Goal: Task Accomplishment & Management: Use online tool/utility

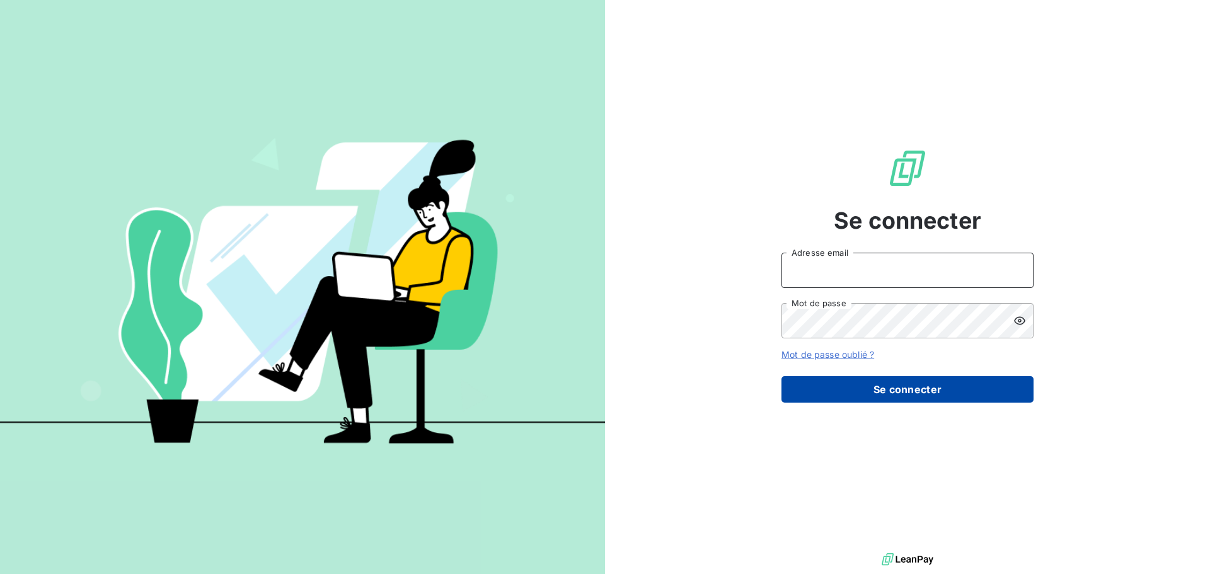
type input "[EMAIL_ADDRESS][DOMAIN_NAME]"
click at [954, 395] on button "Se connecter" at bounding box center [908, 389] width 252 height 26
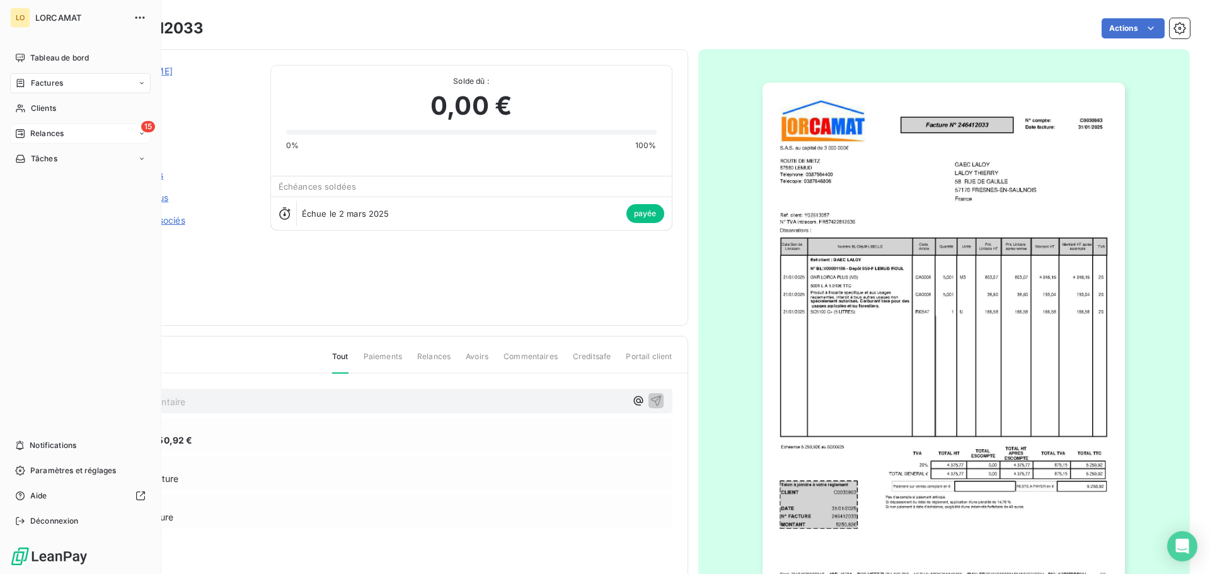
click at [35, 132] on span "Relances" at bounding box center [46, 133] width 33 height 11
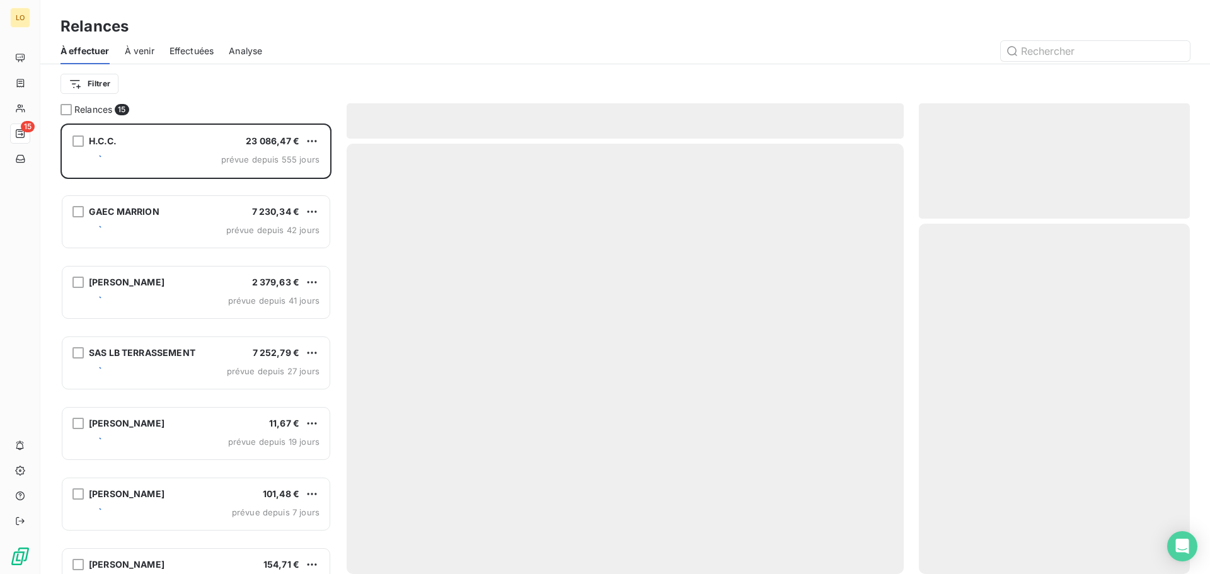
scroll to position [441, 262]
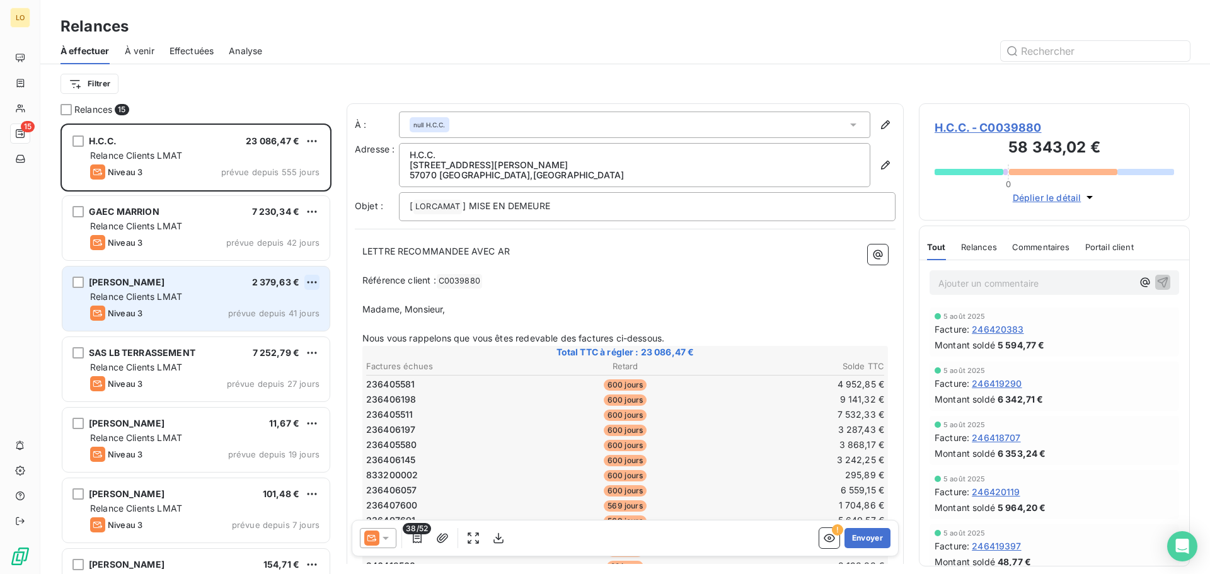
click at [316, 278] on html "LO 15 Relances À effectuer À venir Effectuées Analyse Filtrer Relances 15 H.C.C…" at bounding box center [605, 287] width 1210 height 574
click at [284, 332] on div "Passer cette action" at bounding box center [257, 330] width 113 height 20
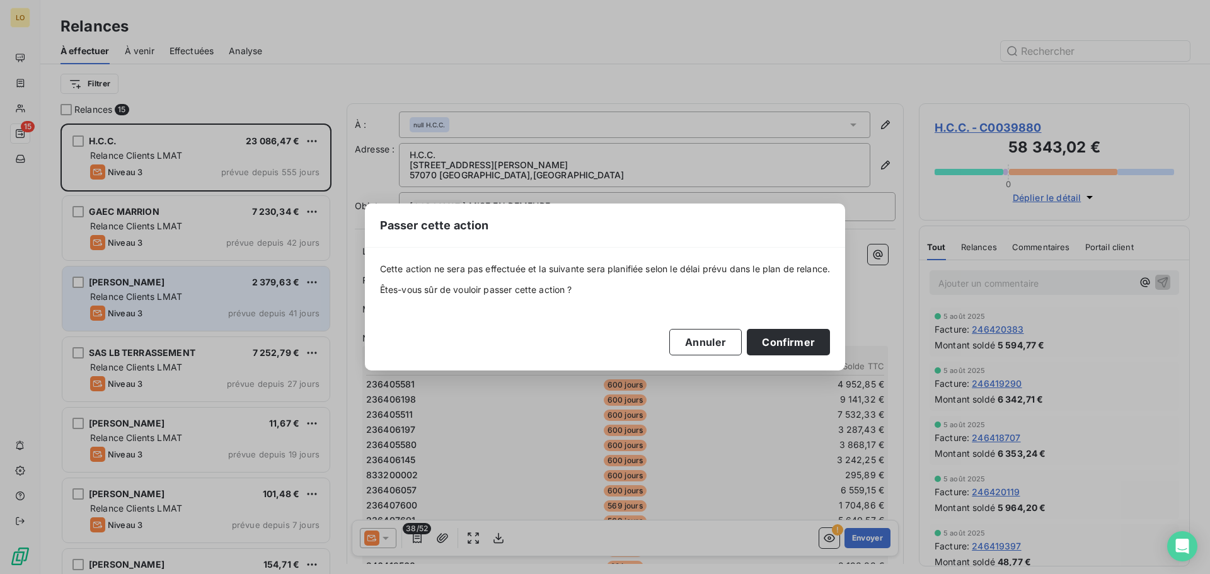
drag, startPoint x: 785, startPoint y: 345, endPoint x: 578, endPoint y: 285, distance: 215.4
click at [785, 345] on button "Confirmer" at bounding box center [788, 342] width 83 height 26
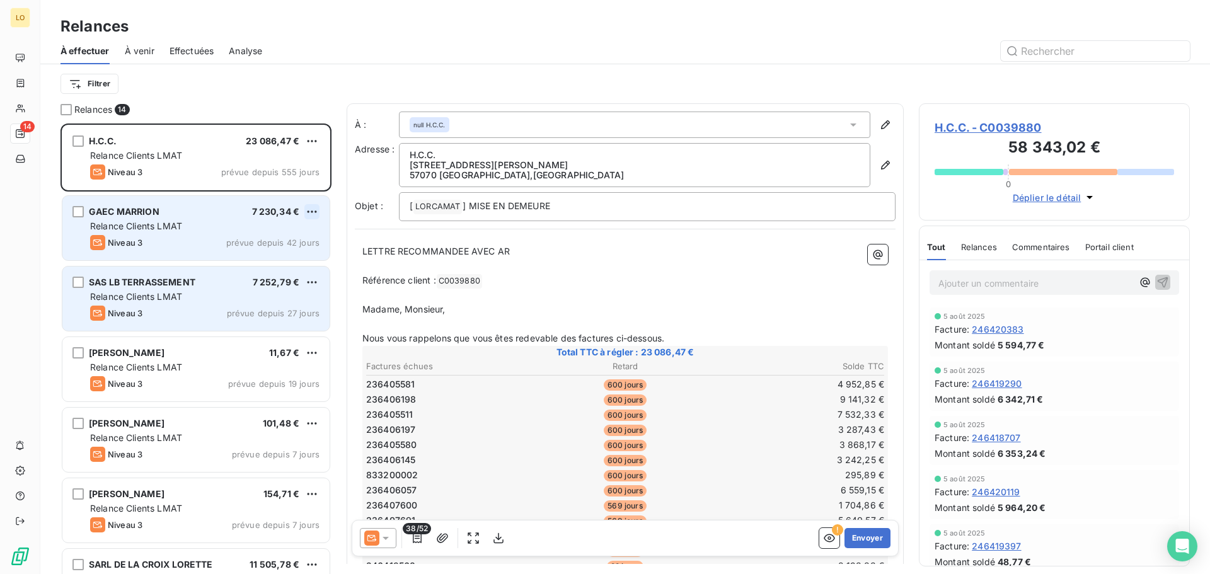
click at [311, 207] on html "LO 14 Relances À effectuer À venir Effectuées Analyse Filtrer Relances 14 H.C.C…" at bounding box center [605, 287] width 1210 height 574
click at [285, 262] on div "Passer cette action" at bounding box center [257, 260] width 113 height 20
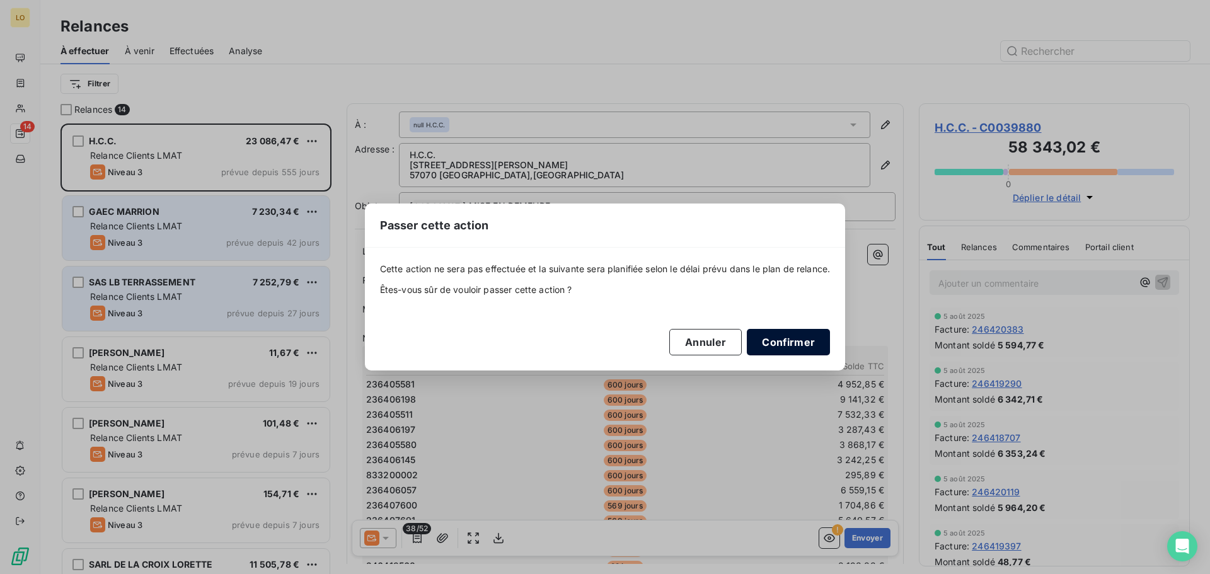
click at [784, 337] on button "Confirmer" at bounding box center [788, 342] width 83 height 26
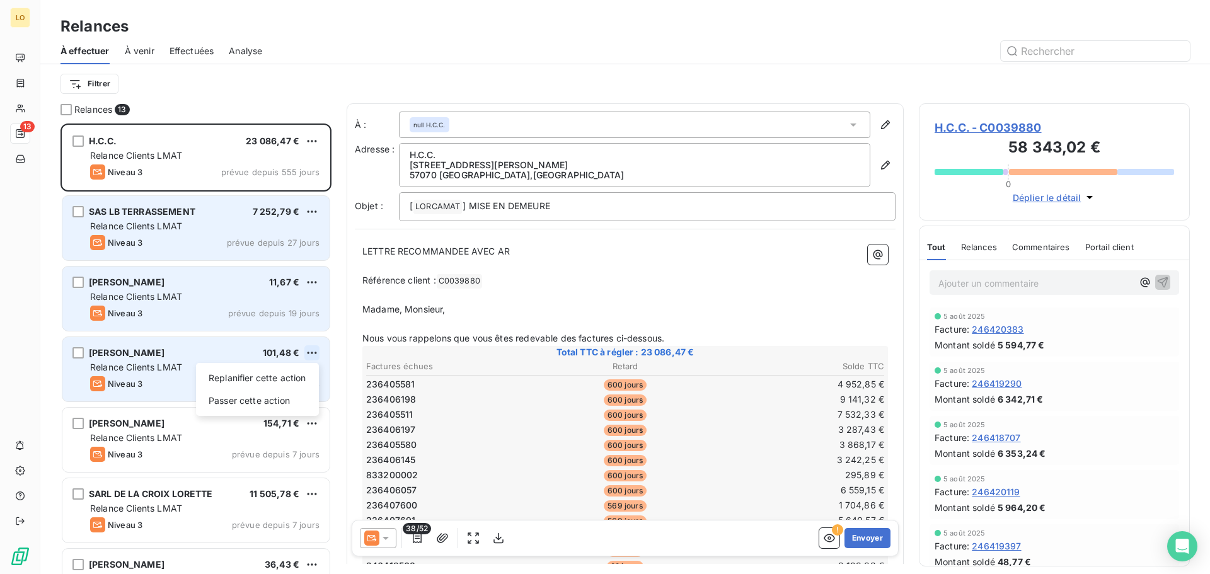
click at [315, 348] on html "LO 13 Relances À effectuer À venir Effectuées Analyse Filtrer Relances 13 H.C.C…" at bounding box center [605, 287] width 1210 height 574
click at [290, 401] on div "Passer cette action" at bounding box center [257, 401] width 113 height 20
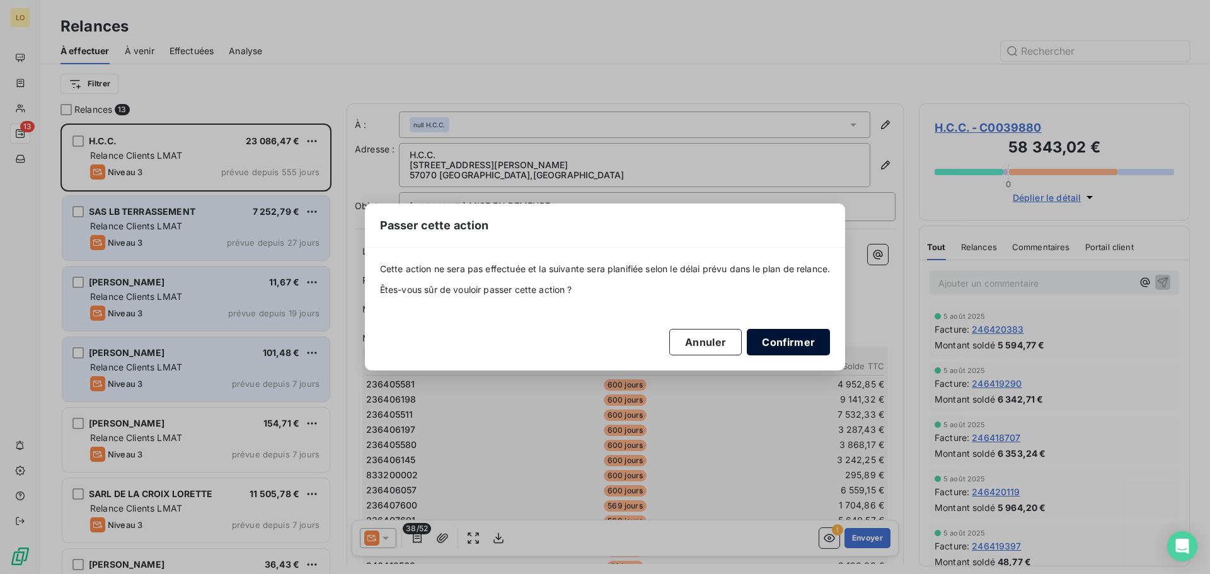
click at [790, 344] on button "Confirmer" at bounding box center [788, 342] width 83 height 26
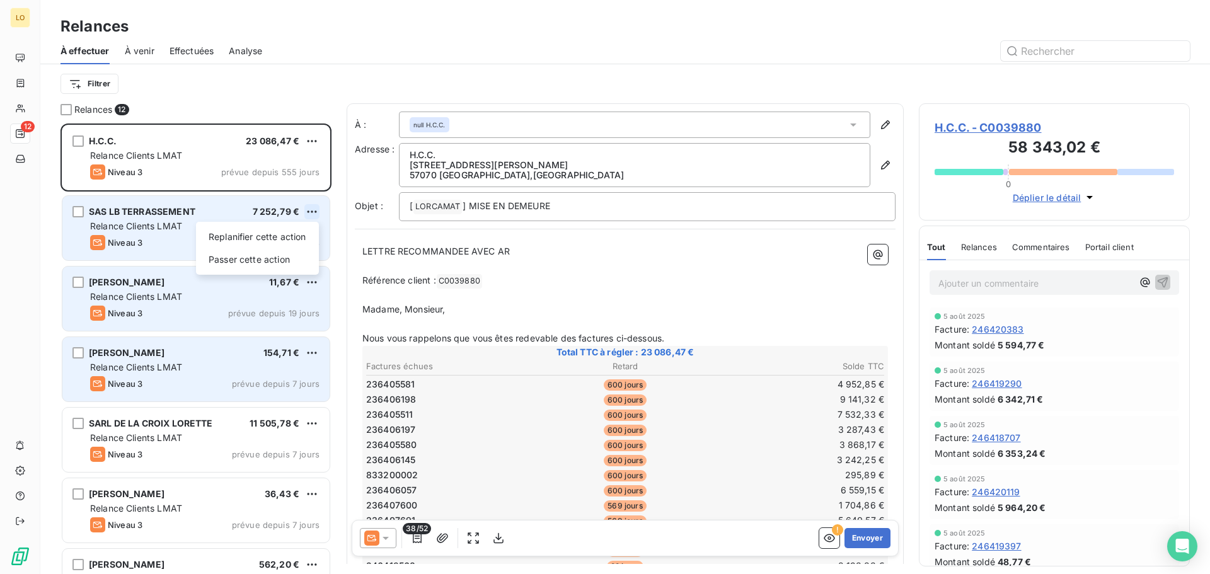
click at [307, 210] on html "LO 12 Relances À effectuer À venir Effectuées Analyse Filtrer Relances 12 H.C.C…" at bounding box center [605, 287] width 1210 height 574
click at [260, 260] on div "Passer cette action" at bounding box center [257, 260] width 113 height 20
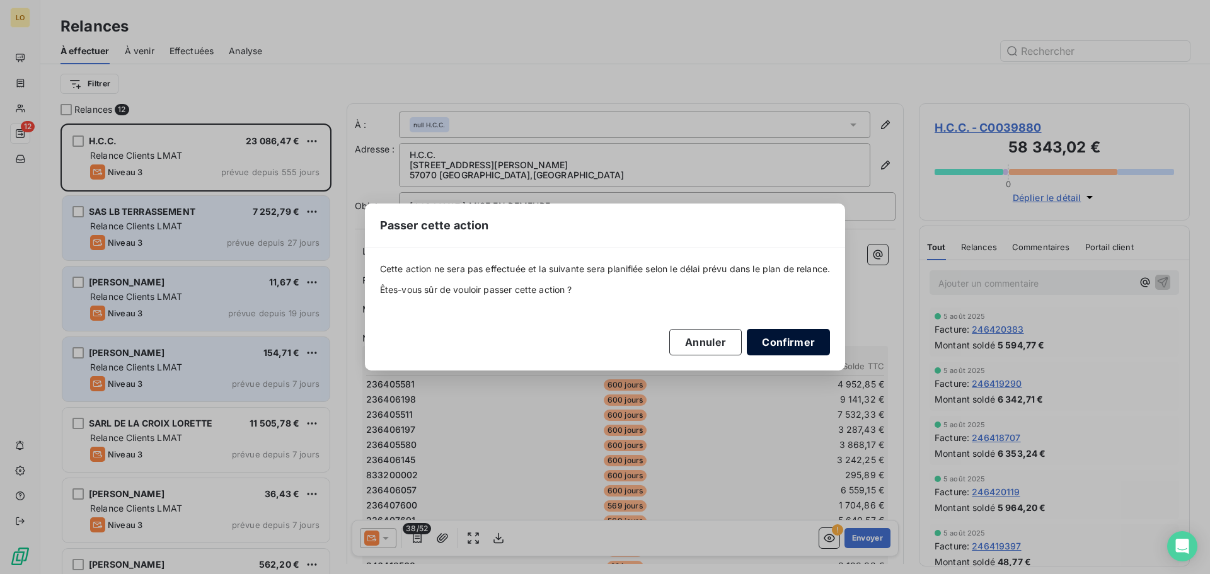
click at [799, 341] on button "Confirmer" at bounding box center [788, 342] width 83 height 26
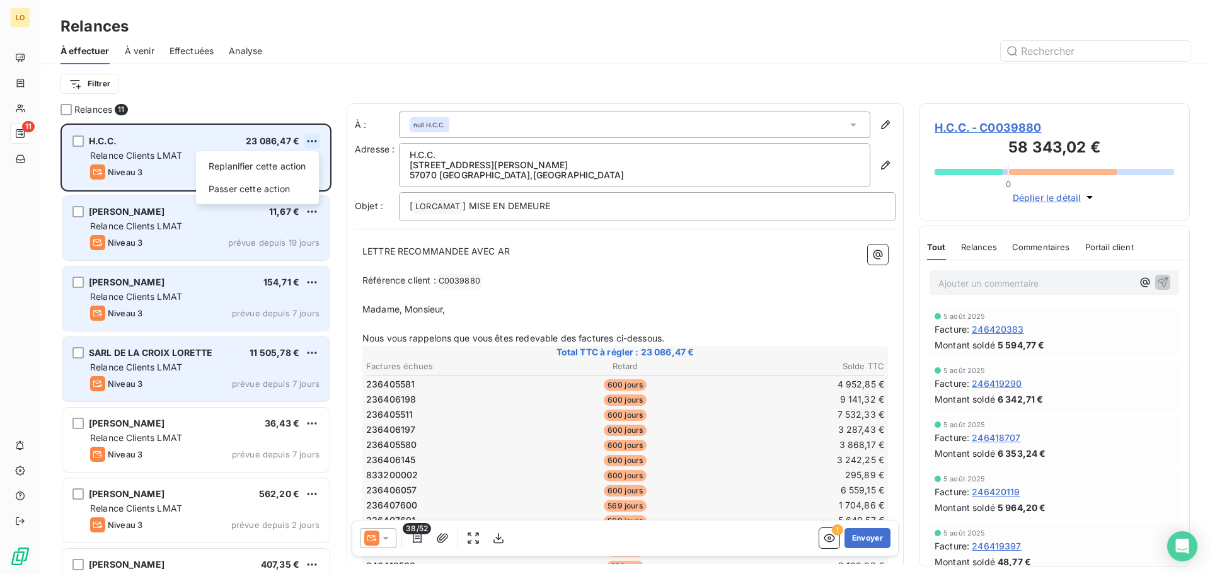
click at [313, 139] on html "LO 11 Relances À effectuer À venir Effectuées Analyse Filtrer Relances 11 H.C.C…" at bounding box center [605, 287] width 1210 height 574
click at [284, 195] on div "Passer cette action" at bounding box center [257, 189] width 113 height 20
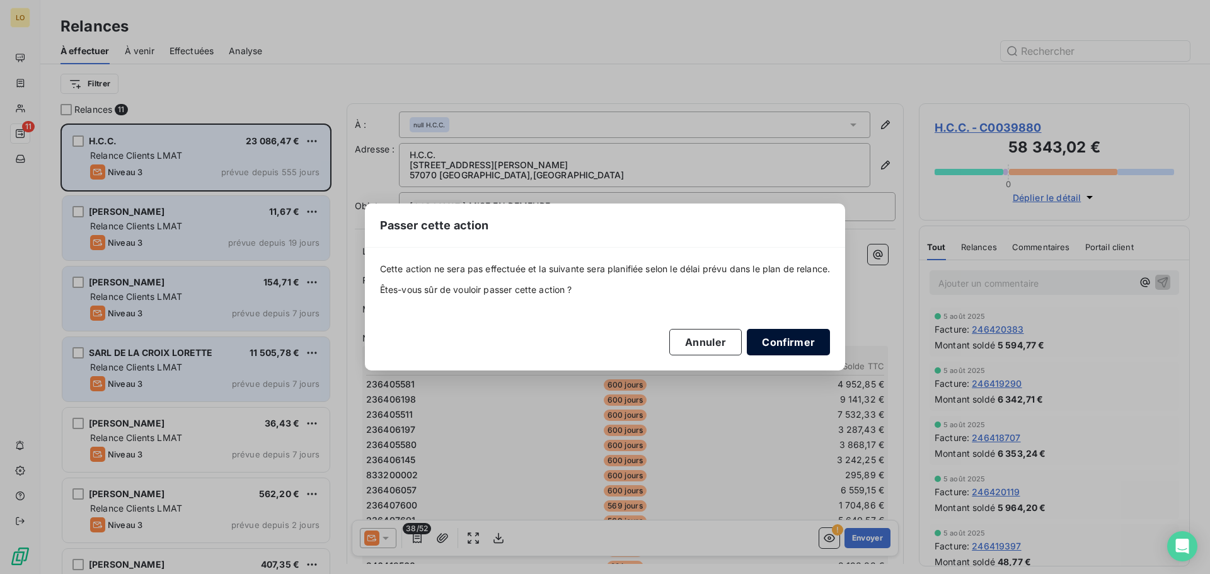
click at [783, 344] on button "Confirmer" at bounding box center [788, 342] width 83 height 26
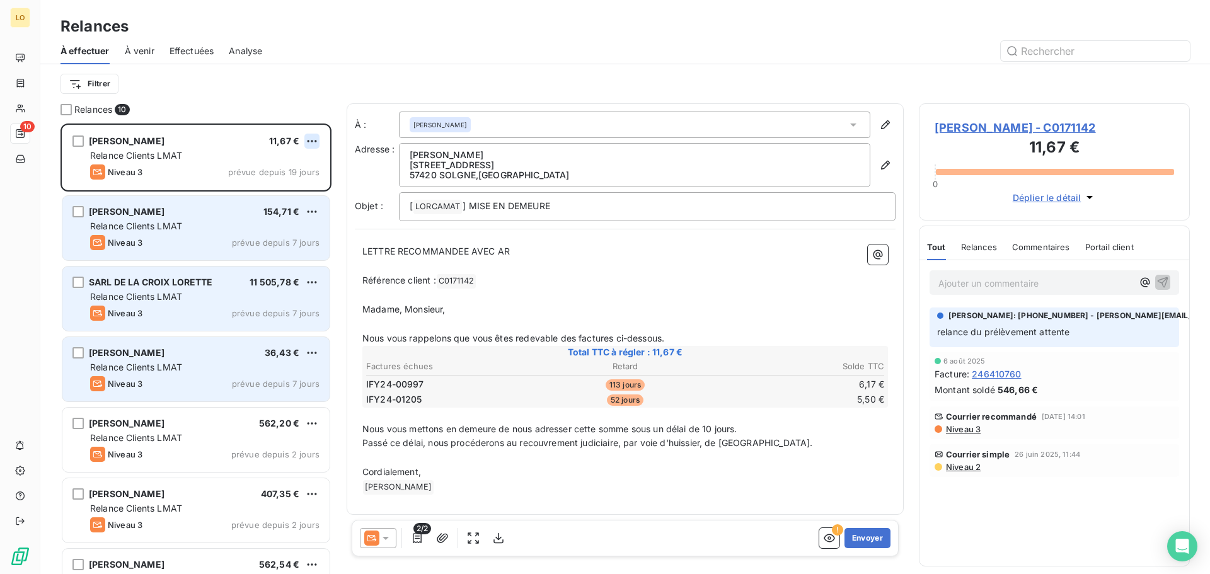
click at [311, 137] on html "LO 10 Relances À effectuer À venir Effectuées Analyse Filtrer Relances 10 SIMSE…" at bounding box center [605, 287] width 1210 height 574
click at [280, 187] on div "Passer cette action" at bounding box center [257, 189] width 113 height 20
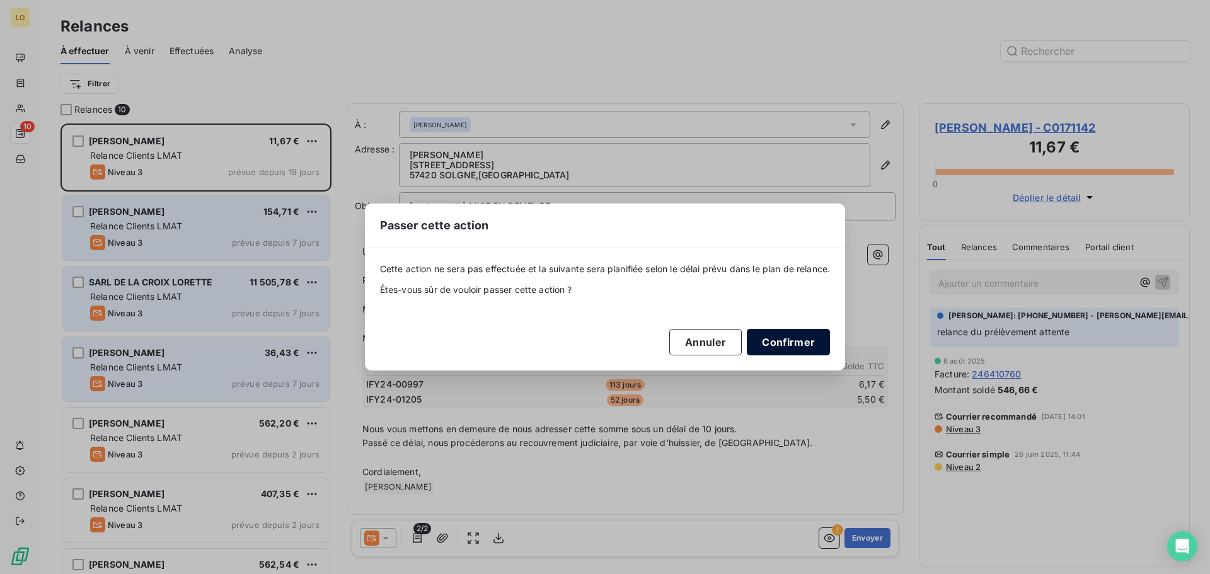
click at [796, 344] on button "Confirmer" at bounding box center [788, 342] width 83 height 26
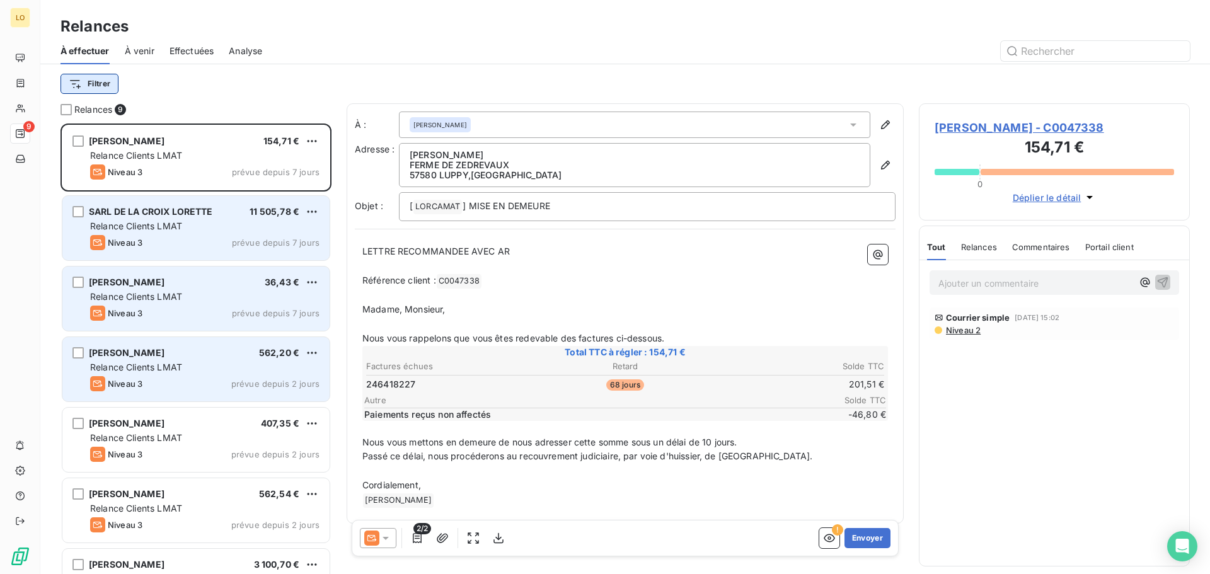
click at [96, 80] on html "LO 9 Relances À effectuer À venir Effectuées Analyse Filtrer Relances 9 JOTTER …" at bounding box center [605, 287] width 1210 height 574
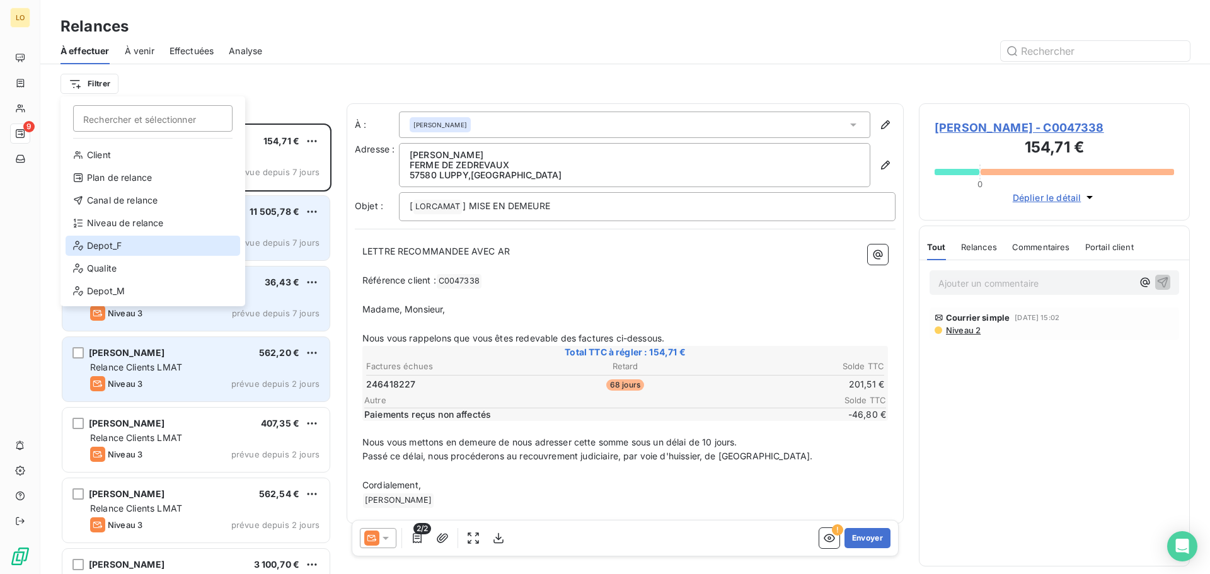
click at [149, 243] on div "Depot_F" at bounding box center [153, 246] width 175 height 20
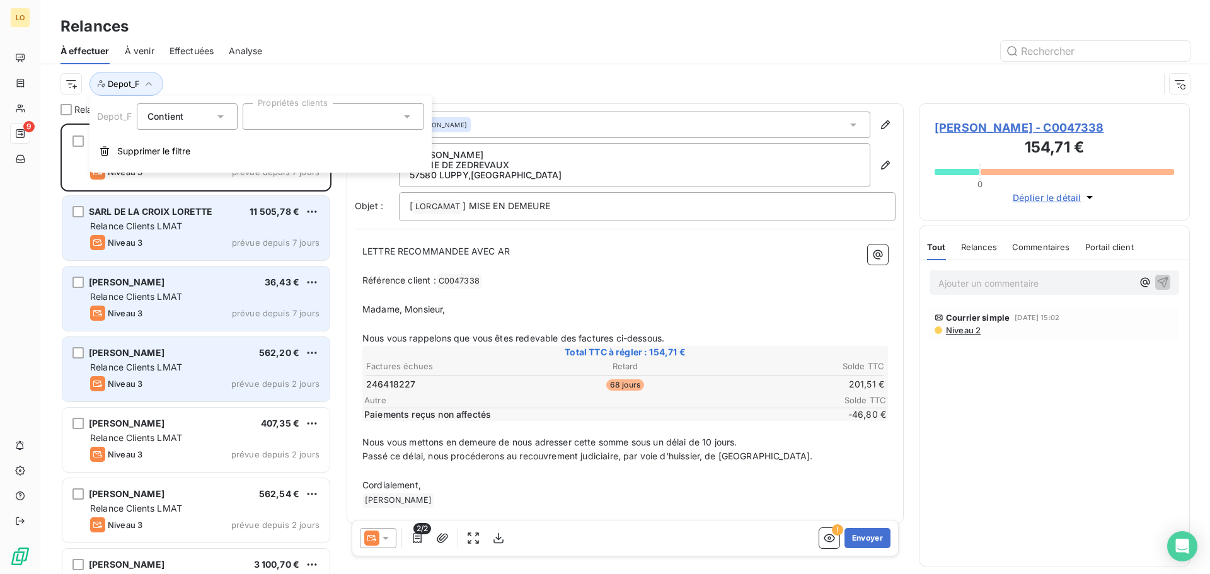
click at [262, 119] on input "text" at bounding box center [258, 116] width 10 height 11
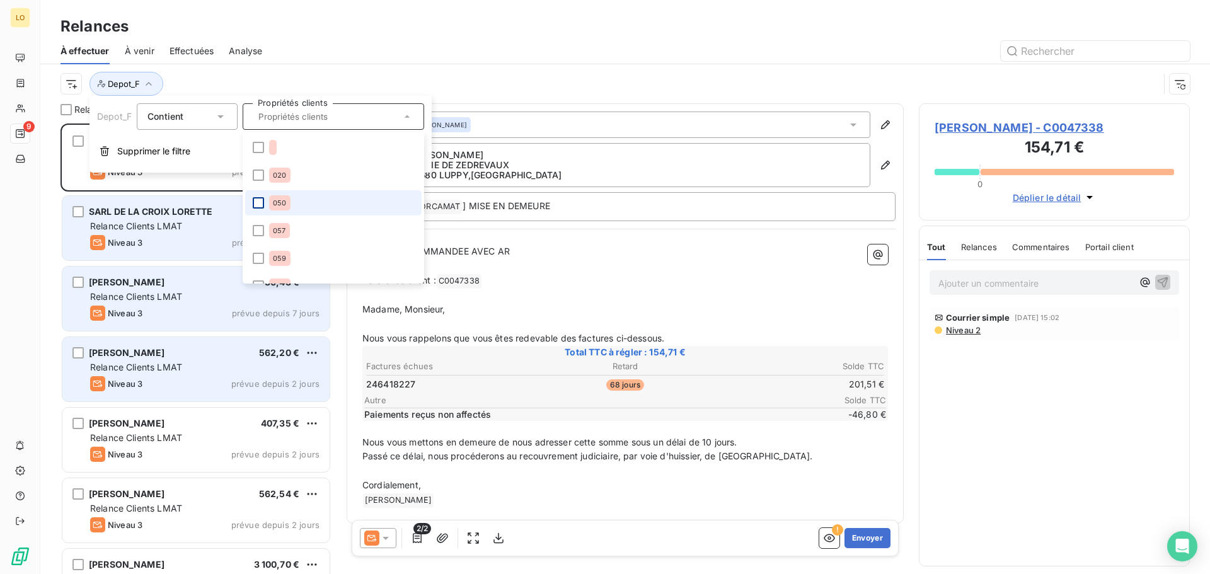
click at [258, 200] on div at bounding box center [258, 202] width 11 height 11
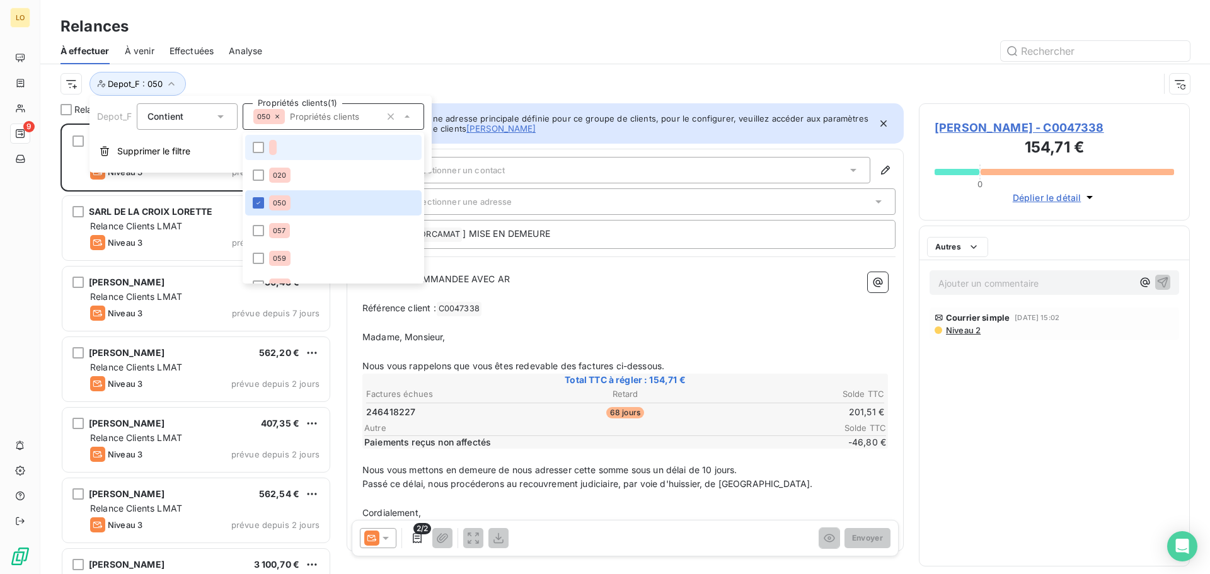
scroll to position [441, 262]
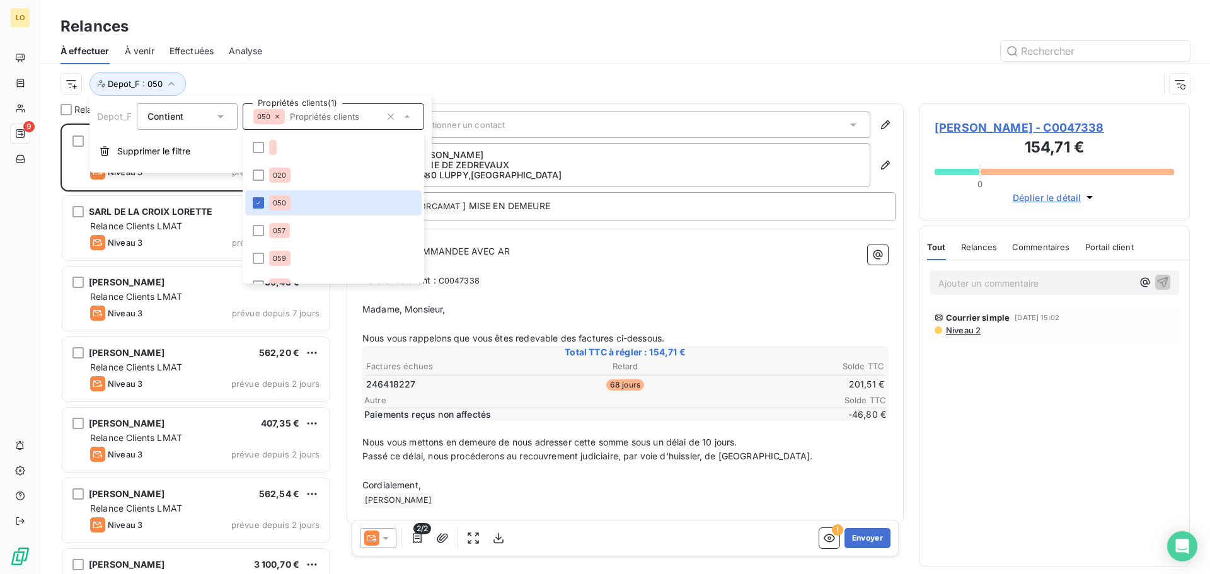
click at [273, 72] on div "Depot_F : 050" at bounding box center [610, 84] width 1099 height 24
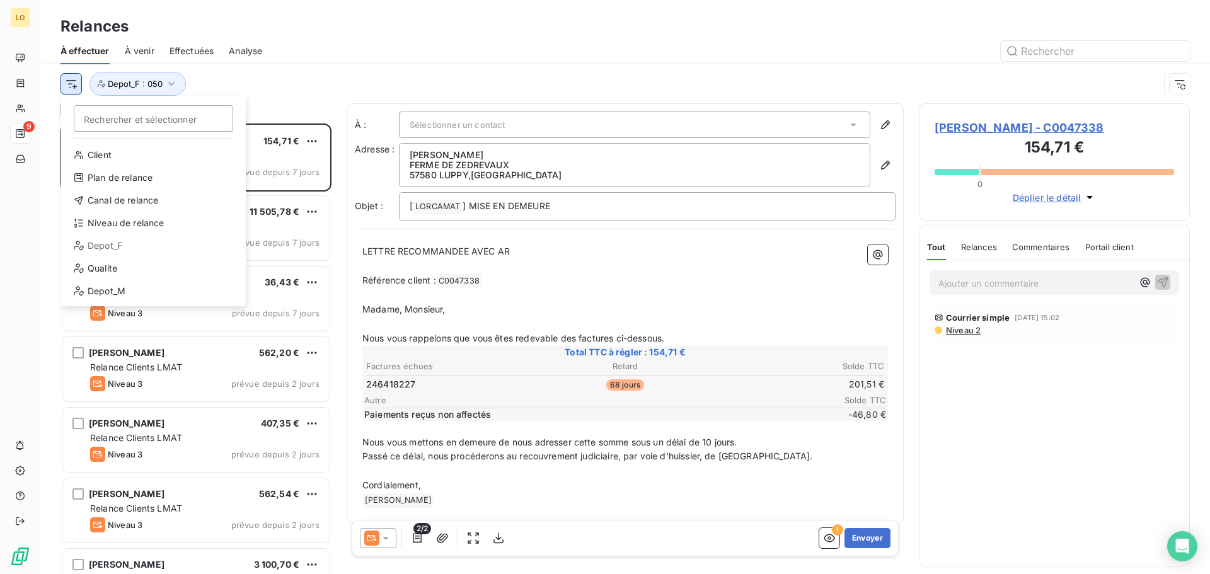
click at [72, 83] on html "LO 9 Relances À effectuer À venir Effectuées Analyse Rechercher et sélectionner…" at bounding box center [605, 287] width 1210 height 574
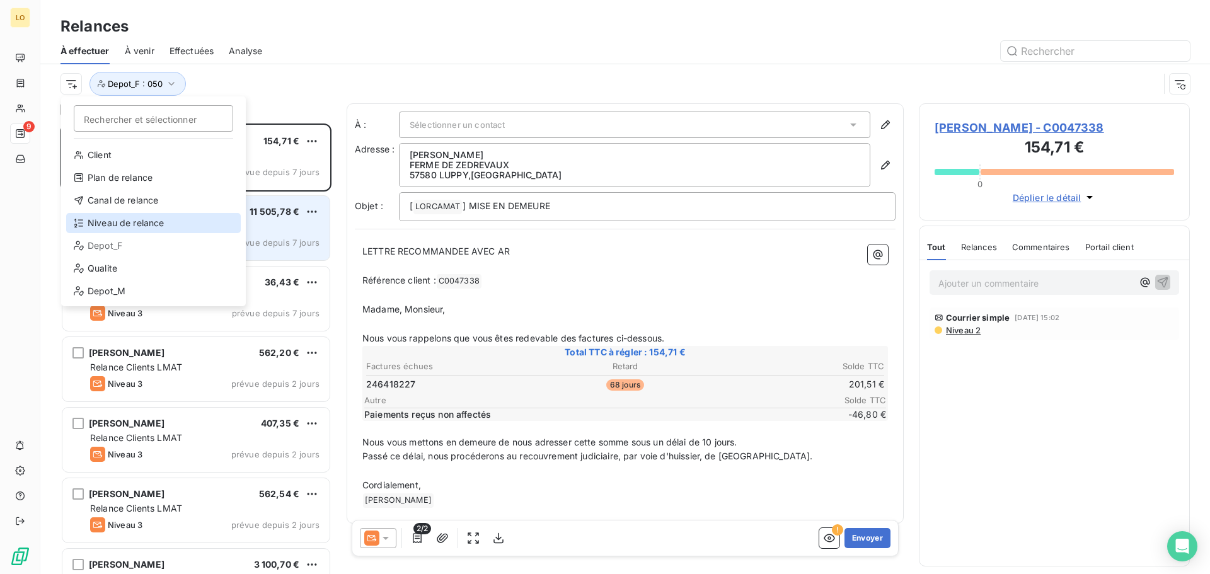
click at [152, 214] on div "Niveau de relance" at bounding box center [153, 223] width 175 height 20
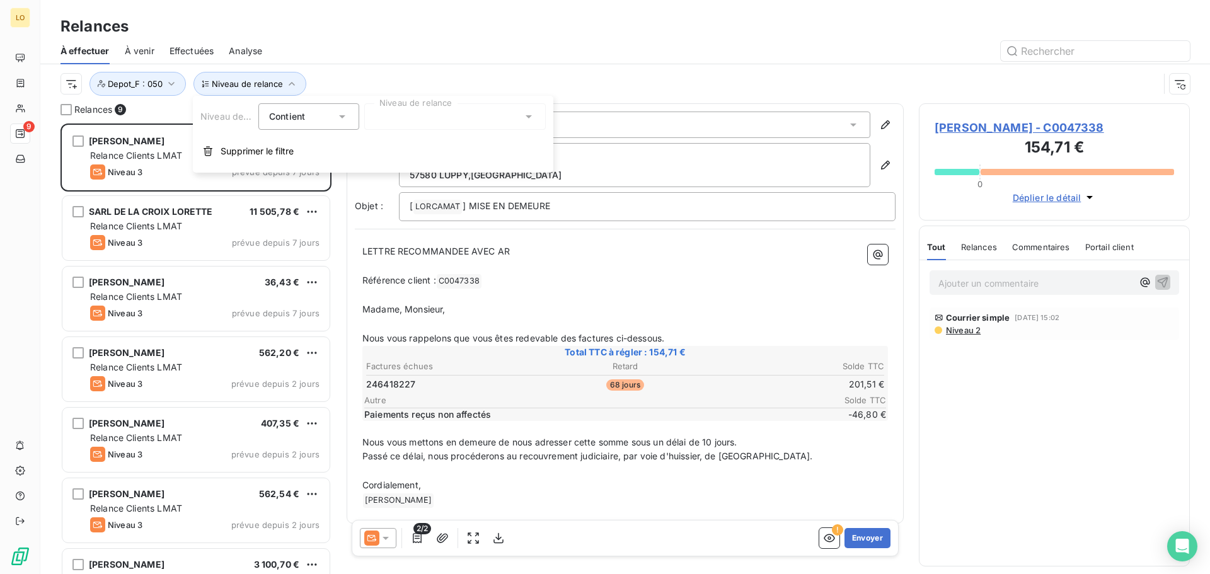
click at [350, 114] on div "Contient is" at bounding box center [308, 116] width 101 height 26
click at [339, 166] on span "Ne contient pas" at bounding box center [318, 168] width 68 height 11
click at [432, 117] on div at bounding box center [455, 116] width 182 height 26
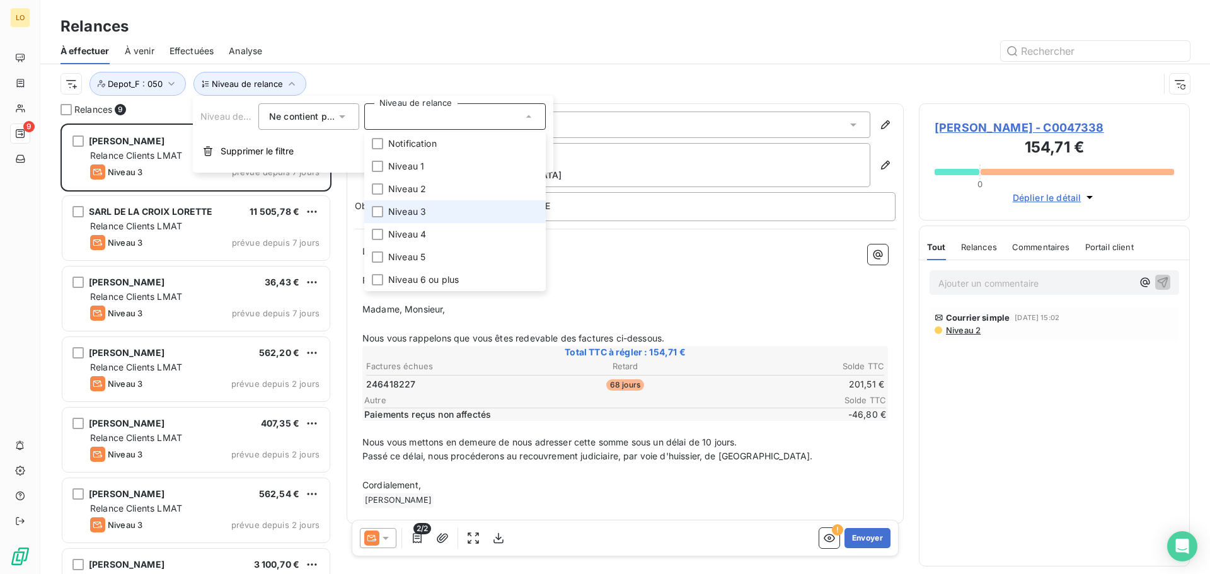
click at [429, 214] on li "Niveau 3" at bounding box center [455, 211] width 182 height 23
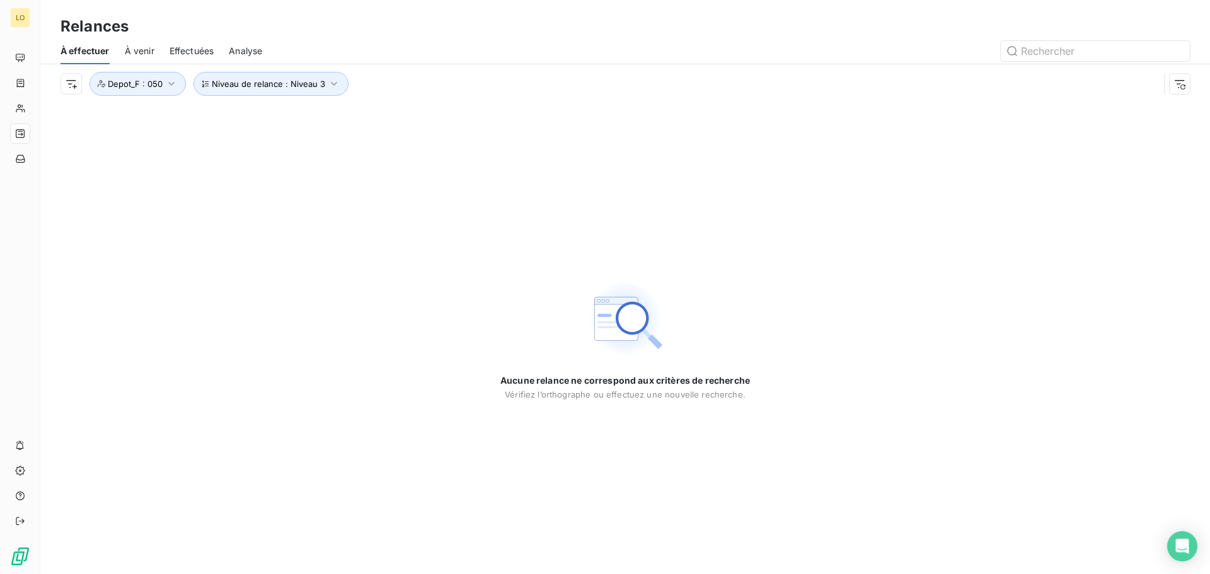
click at [439, 50] on div at bounding box center [733, 51] width 913 height 20
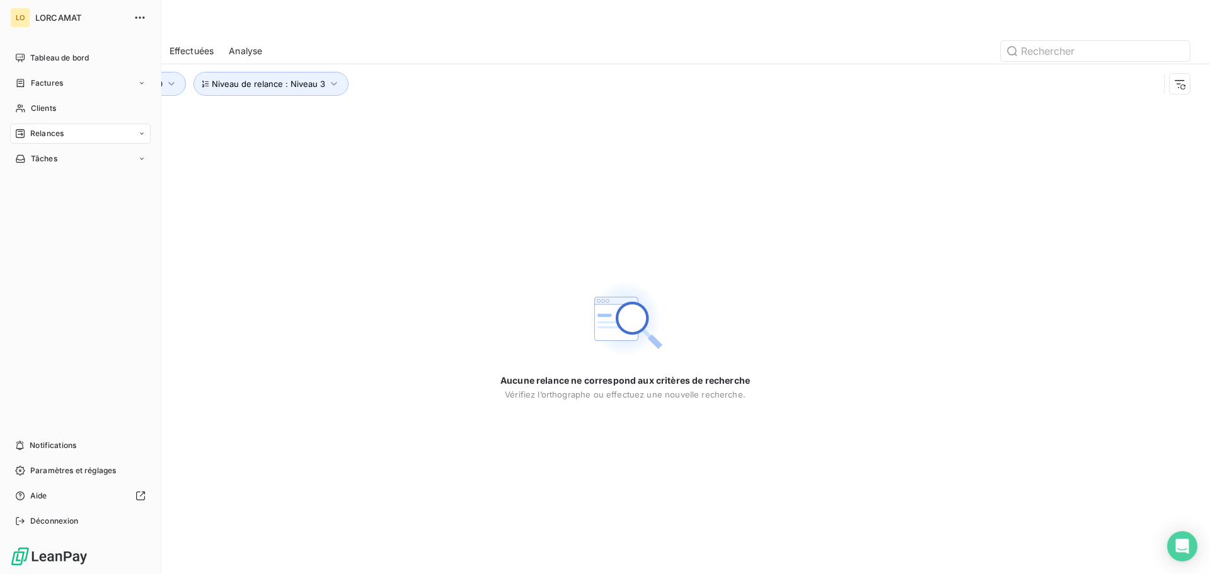
click at [42, 133] on span "Relances" at bounding box center [46, 133] width 33 height 11
click at [58, 187] on div "À venir" at bounding box center [87, 184] width 125 height 20
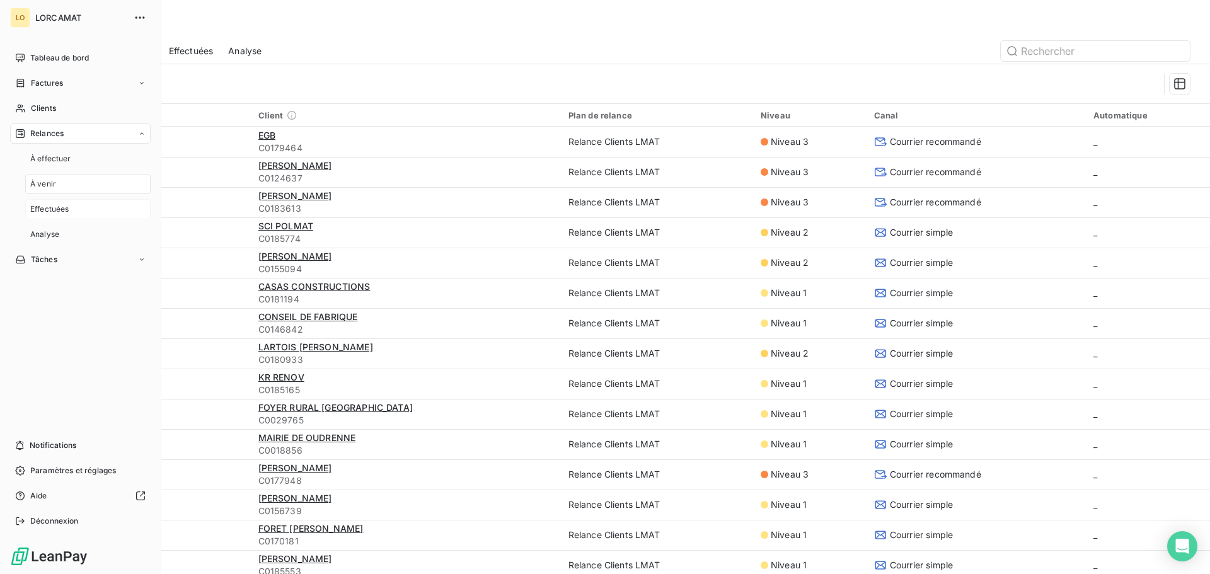
click at [58, 217] on div "Effectuées" at bounding box center [87, 209] width 125 height 20
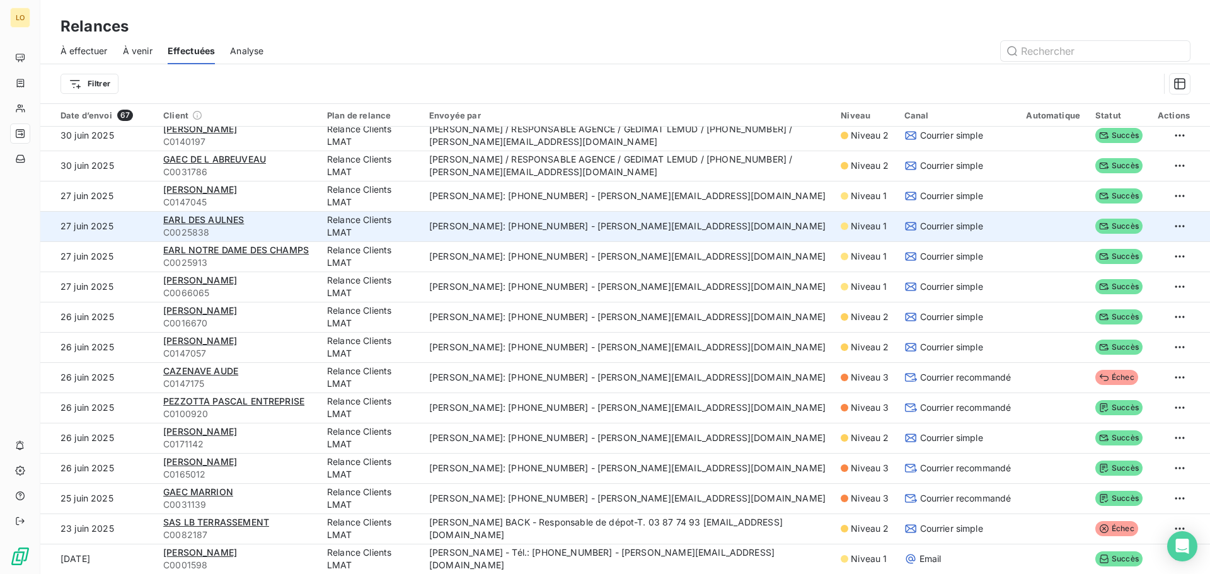
scroll to position [1580, 0]
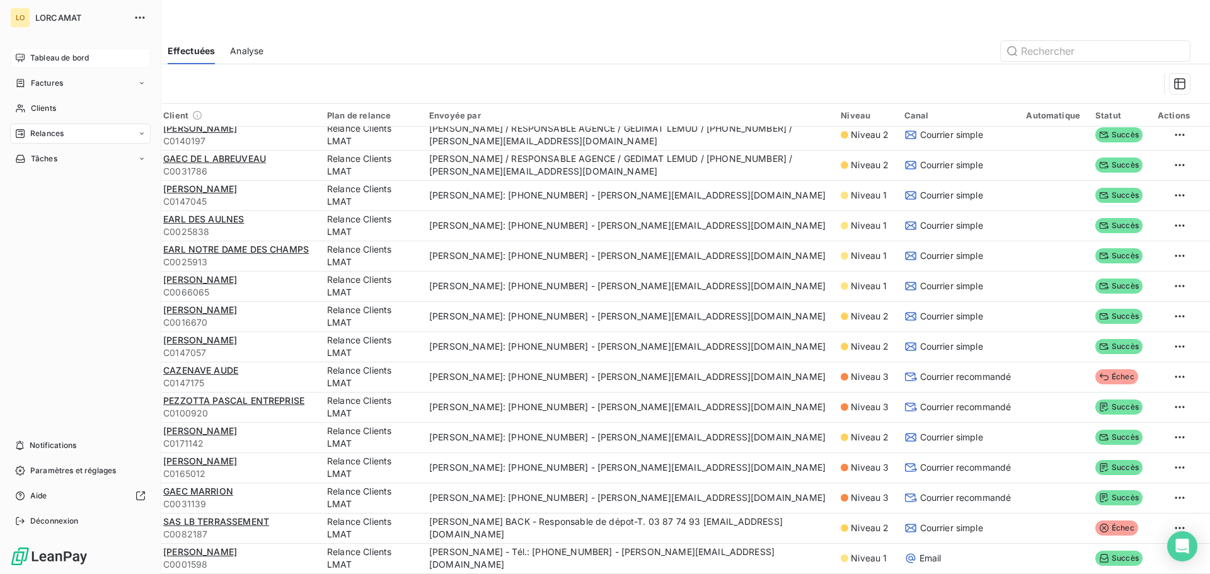
click at [37, 55] on span "Tableau de bord" at bounding box center [59, 57] width 59 height 11
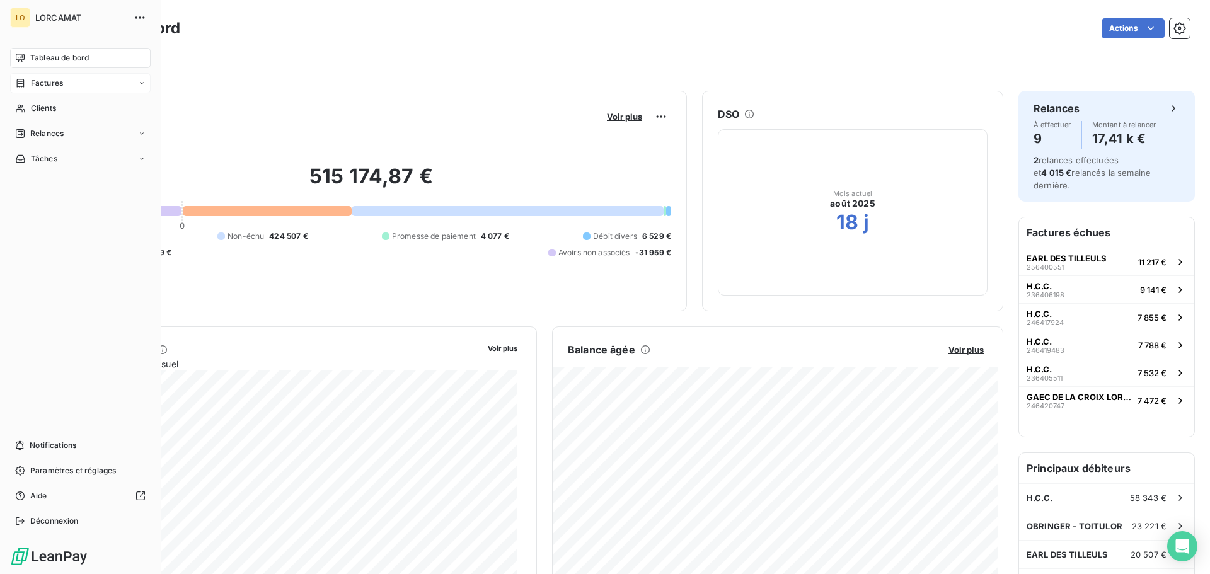
click at [26, 83] on div "Factures" at bounding box center [39, 83] width 48 height 11
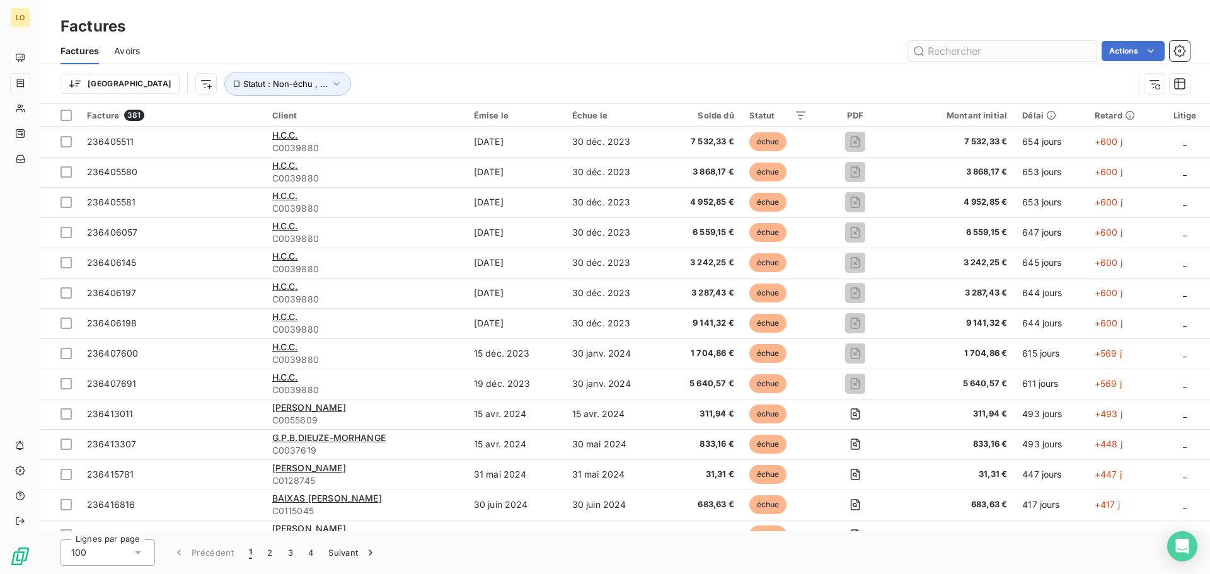
click at [1021, 48] on input "text" at bounding box center [1002, 51] width 189 height 20
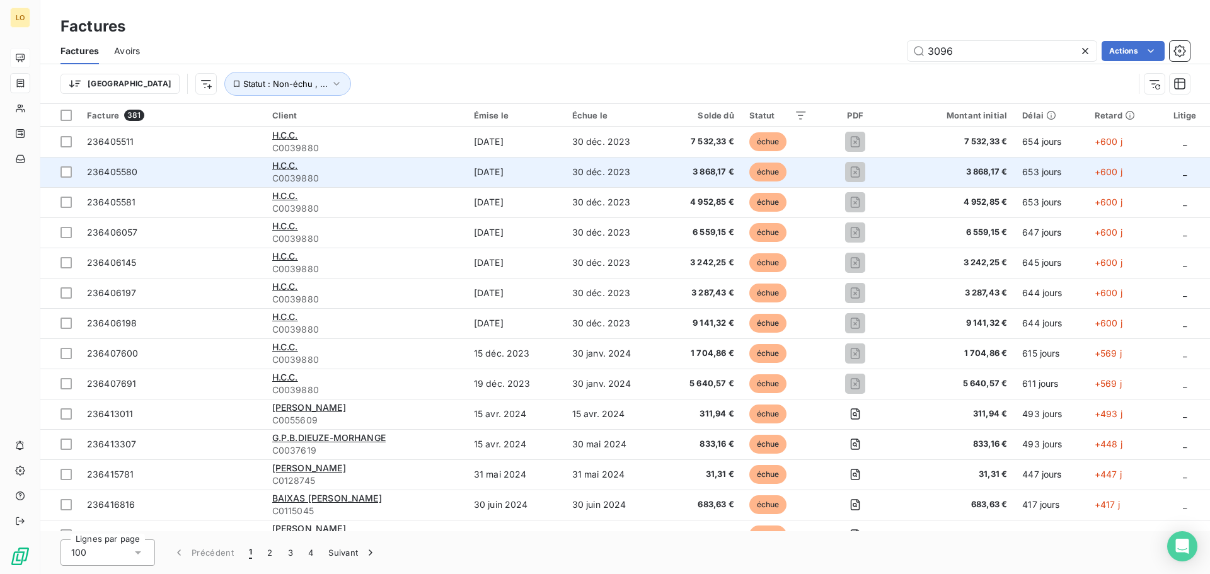
type input "30963"
